Goal: Find specific page/section: Find specific page/section

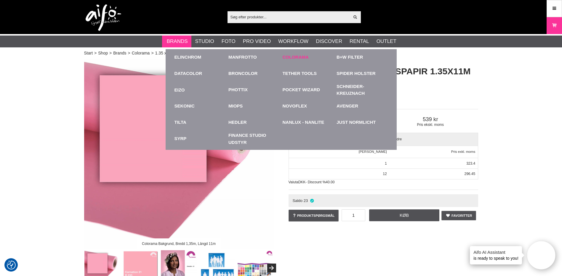
click at [297, 56] on link "Colorama" at bounding box center [296, 57] width 26 height 7
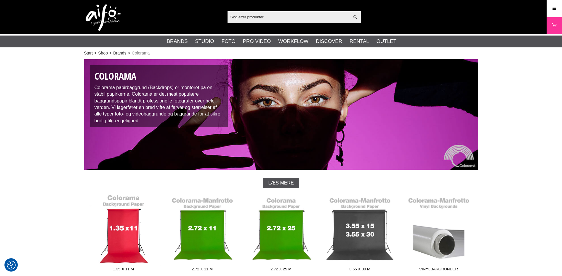
click at [115, 245] on link "1.35 x 11 m" at bounding box center [123, 234] width 79 height 80
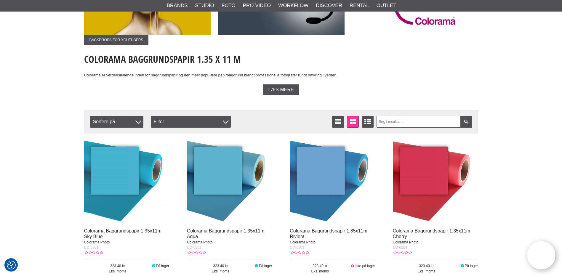
scroll to position [99, 0]
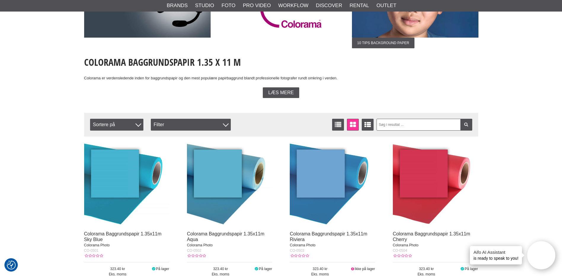
click at [340, 118] on div "Filtrer Sortere på Antal træf 58 Vis liste Vinduevisning Udvid liste Sortere på…" at bounding box center [281, 125] width 394 height 24
click at [341, 123] on icon at bounding box center [338, 124] width 9 height 7
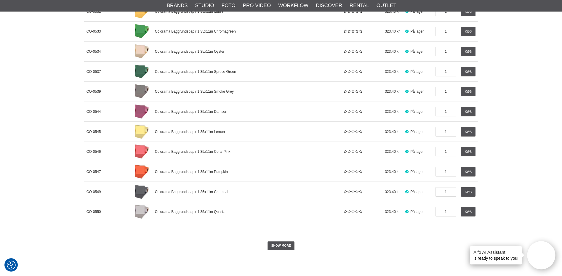
scroll to position [612, 0]
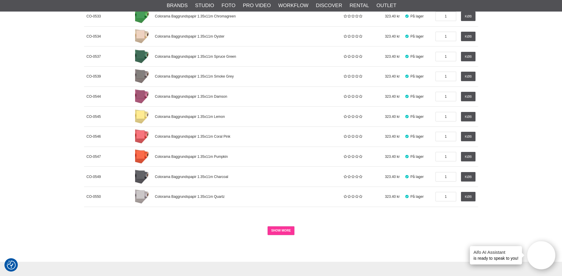
click at [290, 228] on link "SHOW MORE" at bounding box center [281, 230] width 27 height 9
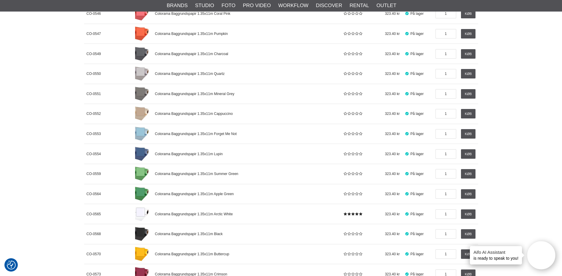
scroll to position [742, 0]
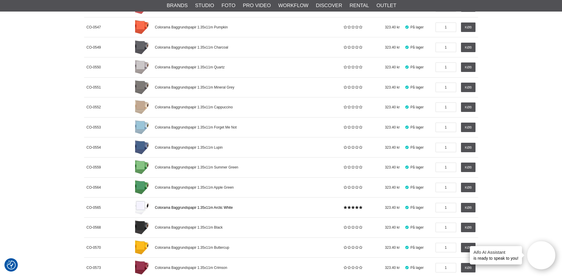
click at [221, 206] on span "Colorama Baggrundspapir 1.35x11m Arctic White" at bounding box center [194, 208] width 78 height 4
